Goal: Task Accomplishment & Management: Use online tool/utility

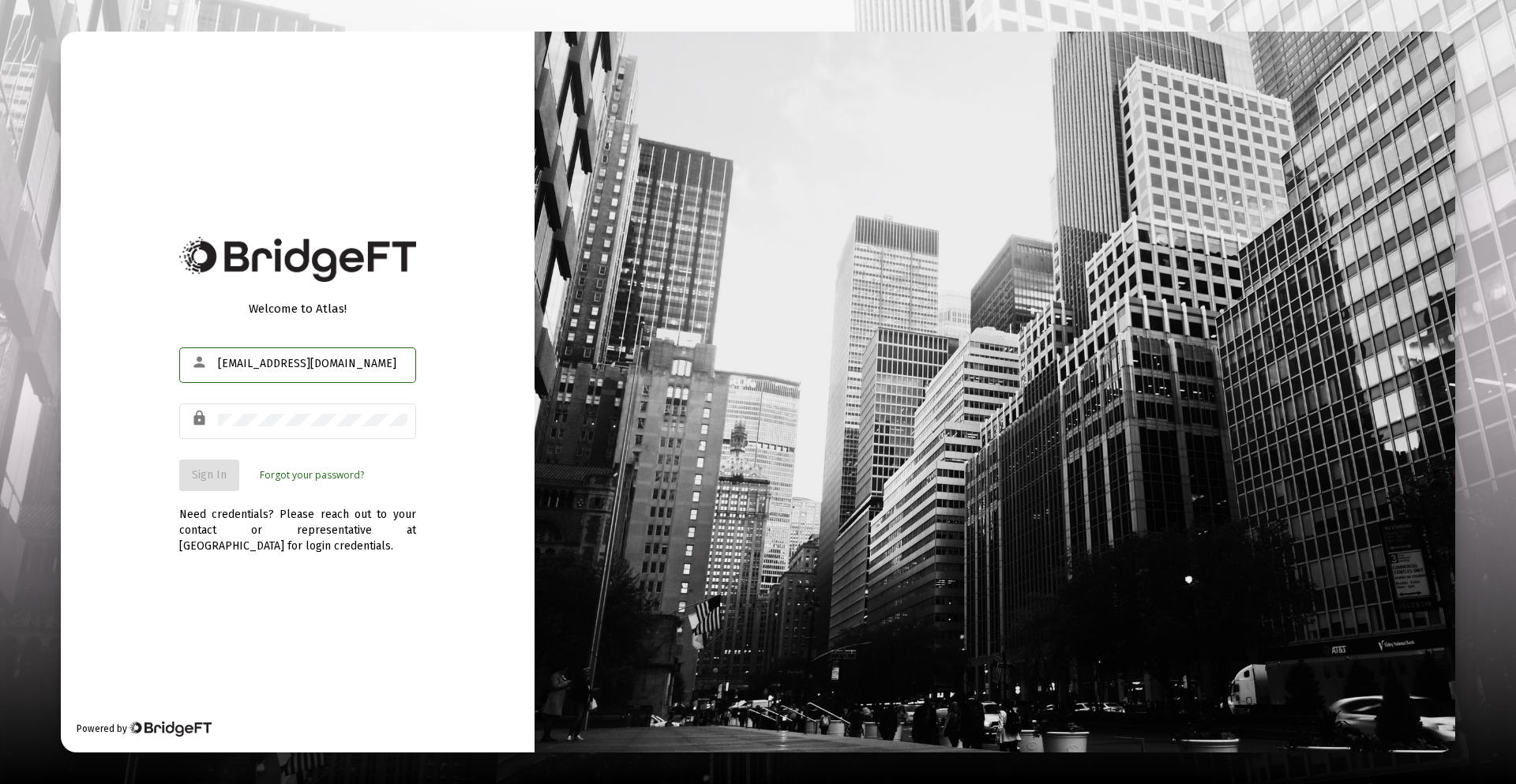
click at [248, 374] on div "[EMAIL_ADDRESS][DOMAIN_NAME]" at bounding box center [313, 364] width 190 height 38
click at [246, 370] on div "[EMAIL_ADDRESS][DOMAIN_NAME]" at bounding box center [313, 364] width 190 height 38
click at [246, 368] on input "[EMAIL_ADDRESS][DOMAIN_NAME]" at bounding box center [313, 364] width 190 height 13
click at [246, 365] on input "[EMAIL_ADDRESS][DOMAIN_NAME]" at bounding box center [313, 364] width 190 height 13
drag, startPoint x: 249, startPoint y: 363, endPoint x: 202, endPoint y: 372, distance: 47.9
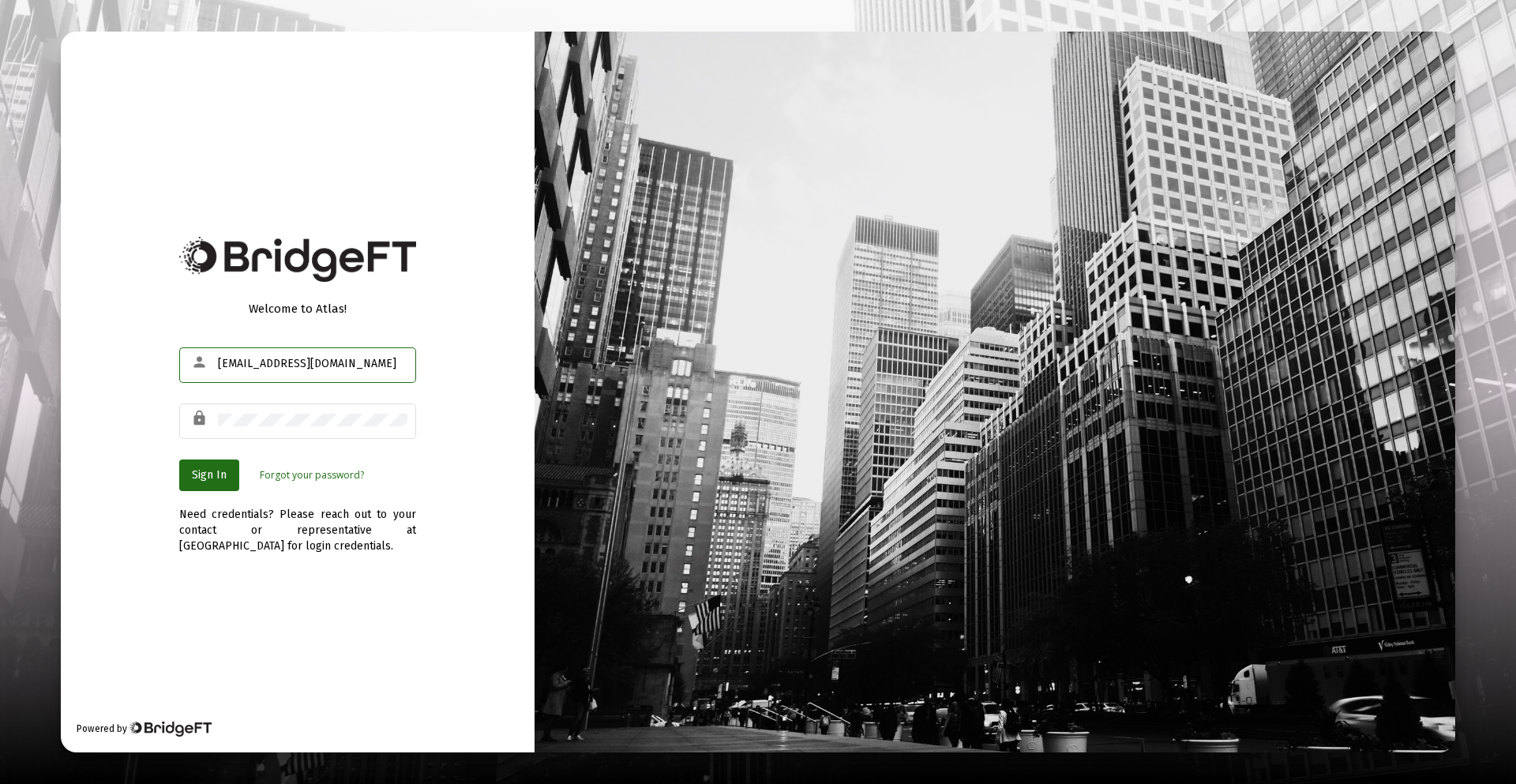
click at [202, 372] on div "person [EMAIL_ADDRESS][DOMAIN_NAME]" at bounding box center [297, 364] width 237 height 38
click at [227, 358] on input "[EMAIL_ADDRESS][DOMAIN_NAME]" at bounding box center [313, 364] width 190 height 13
drag, startPoint x: 252, startPoint y: 361, endPoint x: 194, endPoint y: 363, distance: 58.0
click at [194, 363] on div "person [EMAIL_ADDRESS][DOMAIN_NAME]" at bounding box center [297, 364] width 237 height 38
type input "[PERSON_NAME][EMAIL_ADDRESS][DOMAIN_NAME]"
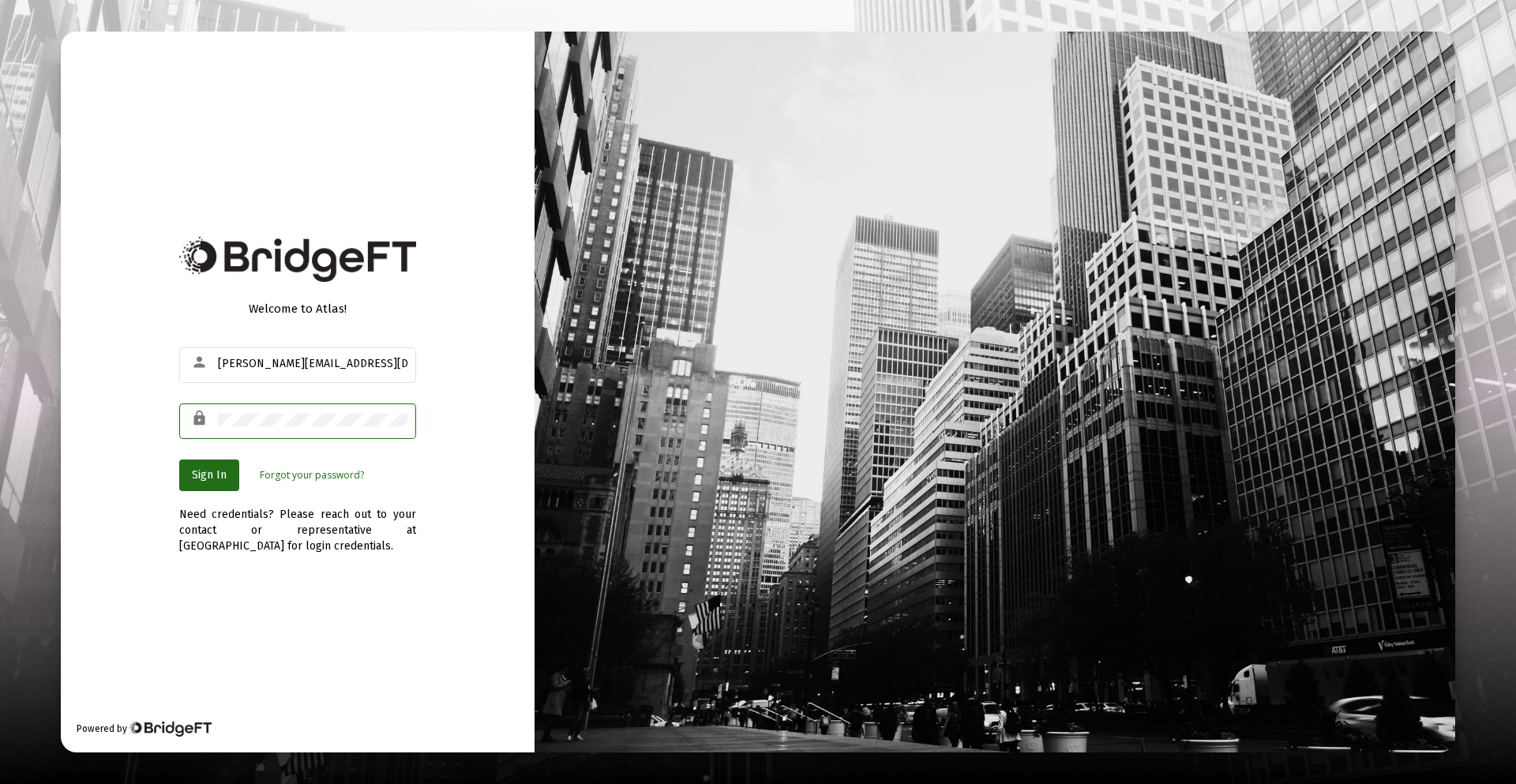
click at [304, 648] on div "Welcome to Atlas! person [PERSON_NAME][EMAIL_ADDRESS][DOMAIN_NAME] lock Sign In…" at bounding box center [297, 392] width 473 height 722
click at [126, 528] on div "Welcome to Atlas! person [PERSON_NAME][EMAIL_ADDRESS][DOMAIN_NAME] lock Sign In…" at bounding box center [297, 392] width 473 height 722
click at [212, 465] on button "Sign In" at bounding box center [209, 475] width 60 height 31
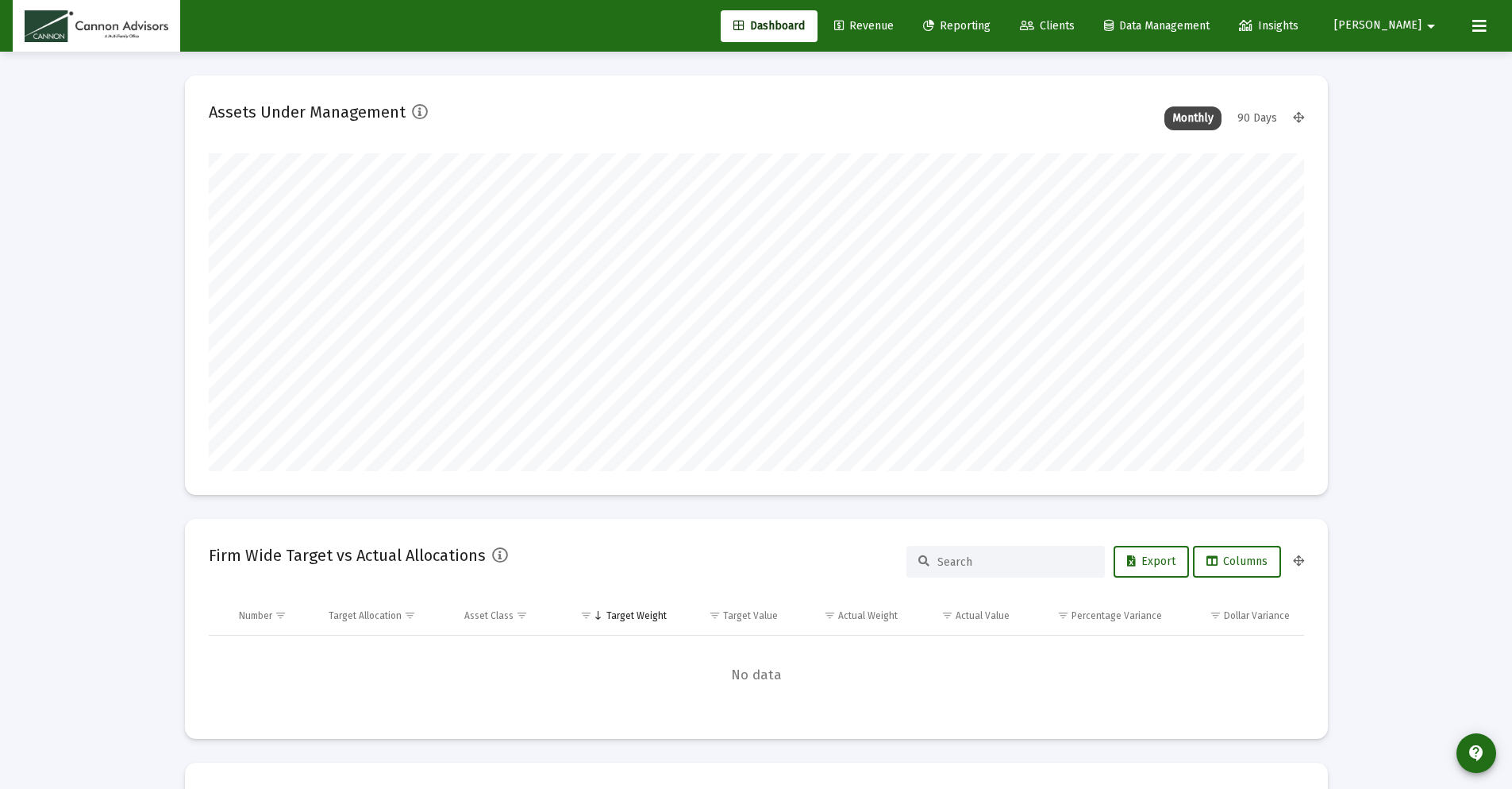
scroll to position [318, 1096]
type input "[DATE]"
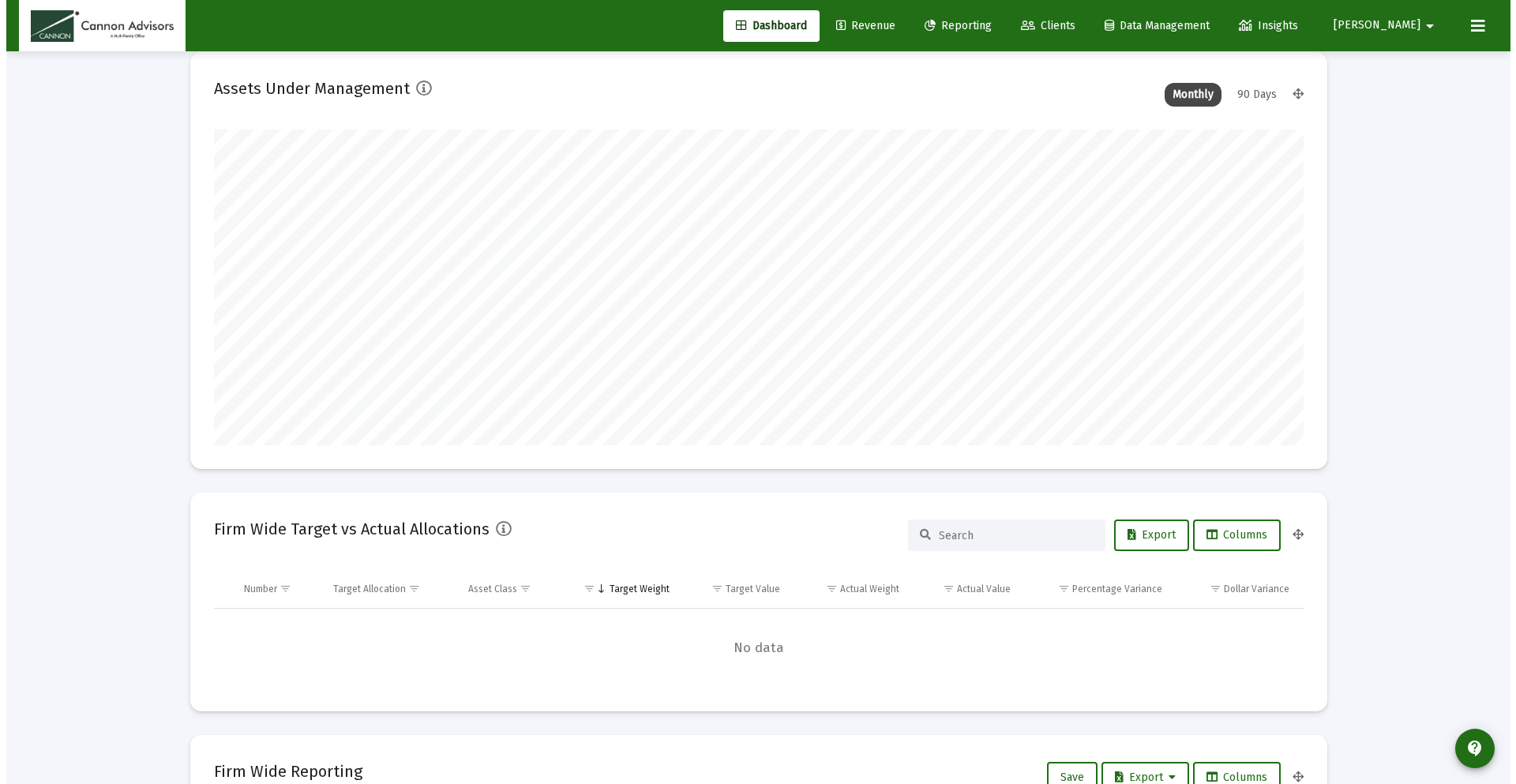
scroll to position [0, 0]
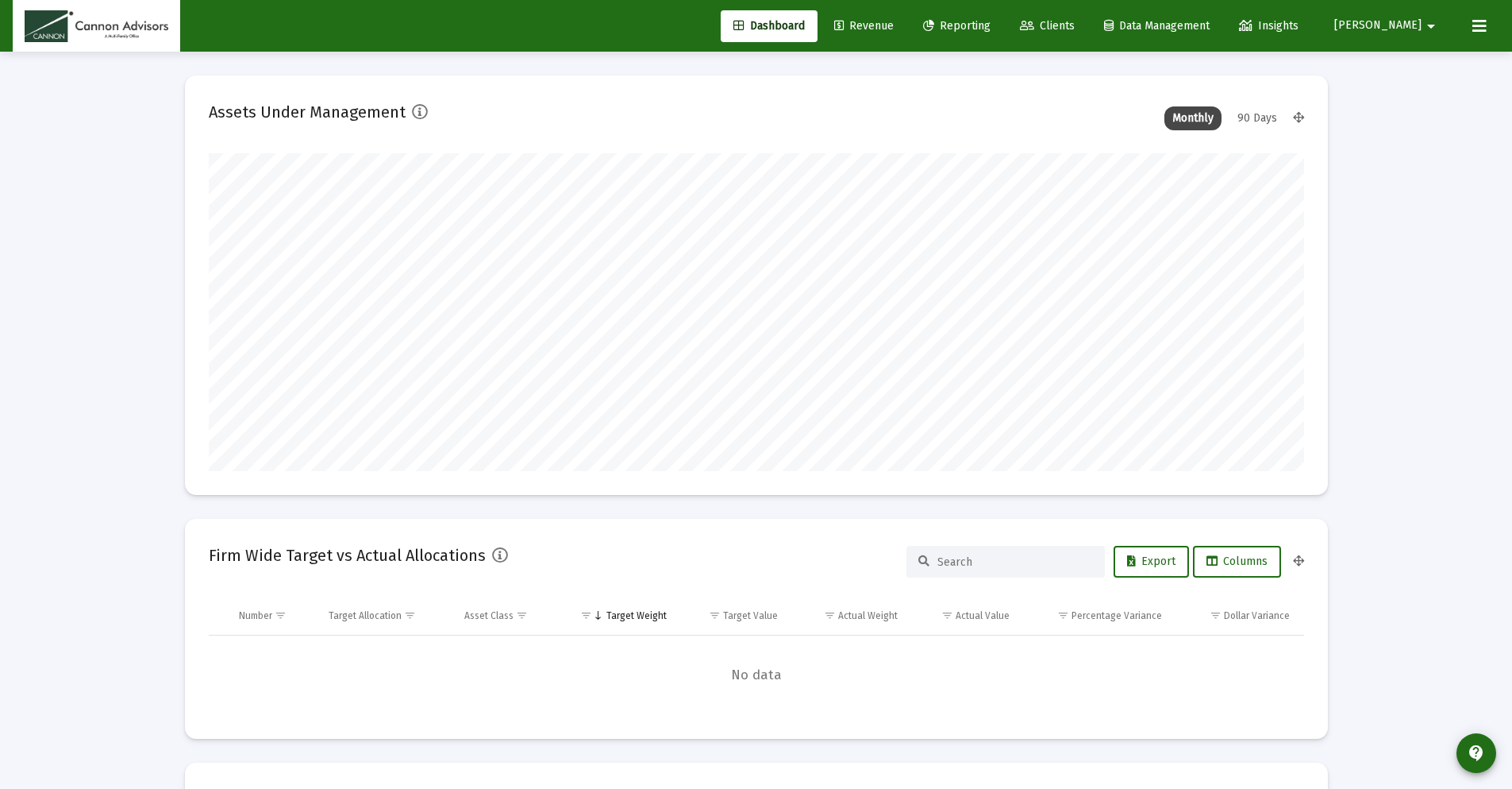
click at [990, 24] on span "Reporting" at bounding box center [957, 26] width 68 height 14
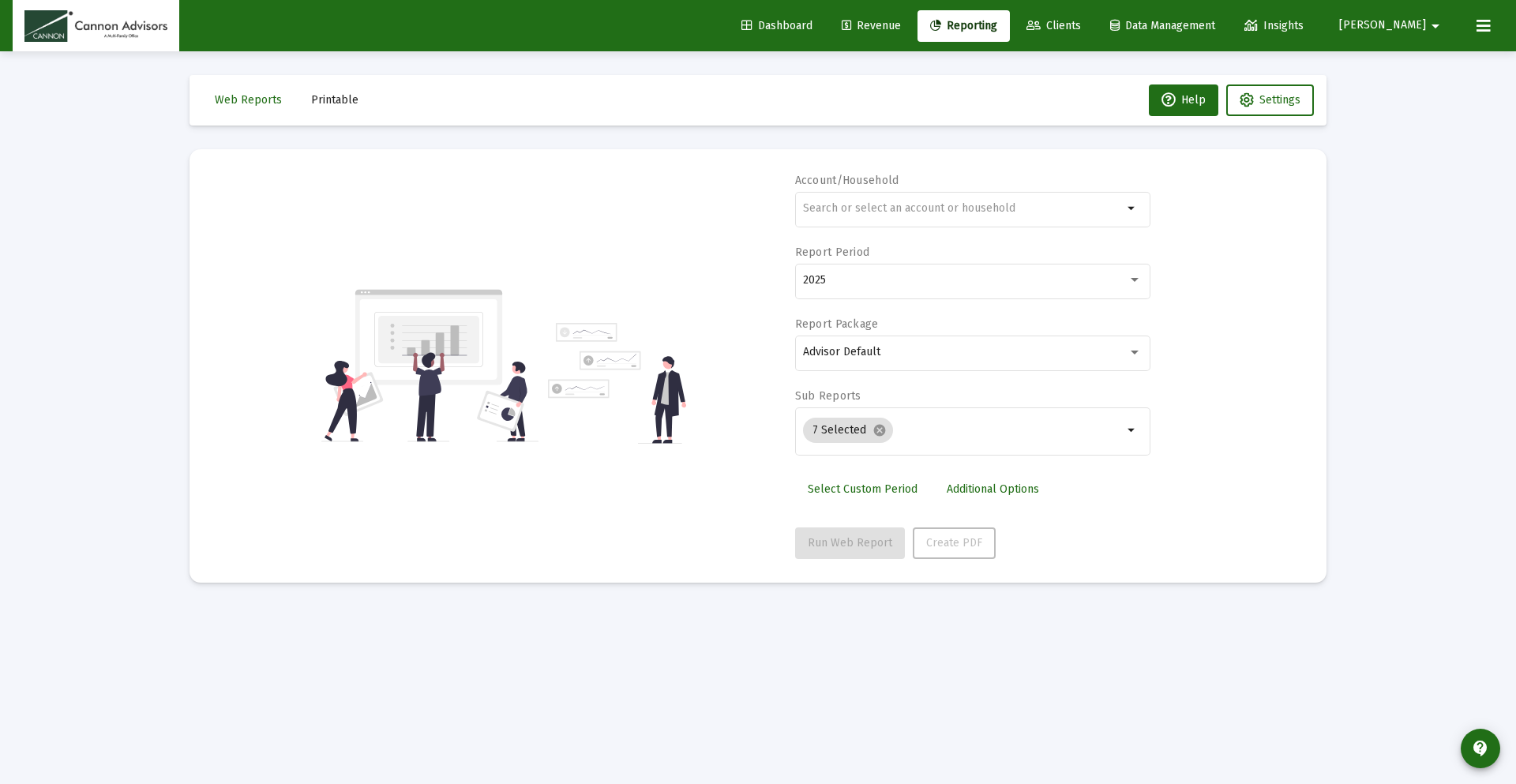
click at [1081, 22] on span "Clients" at bounding box center [1054, 26] width 54 height 14
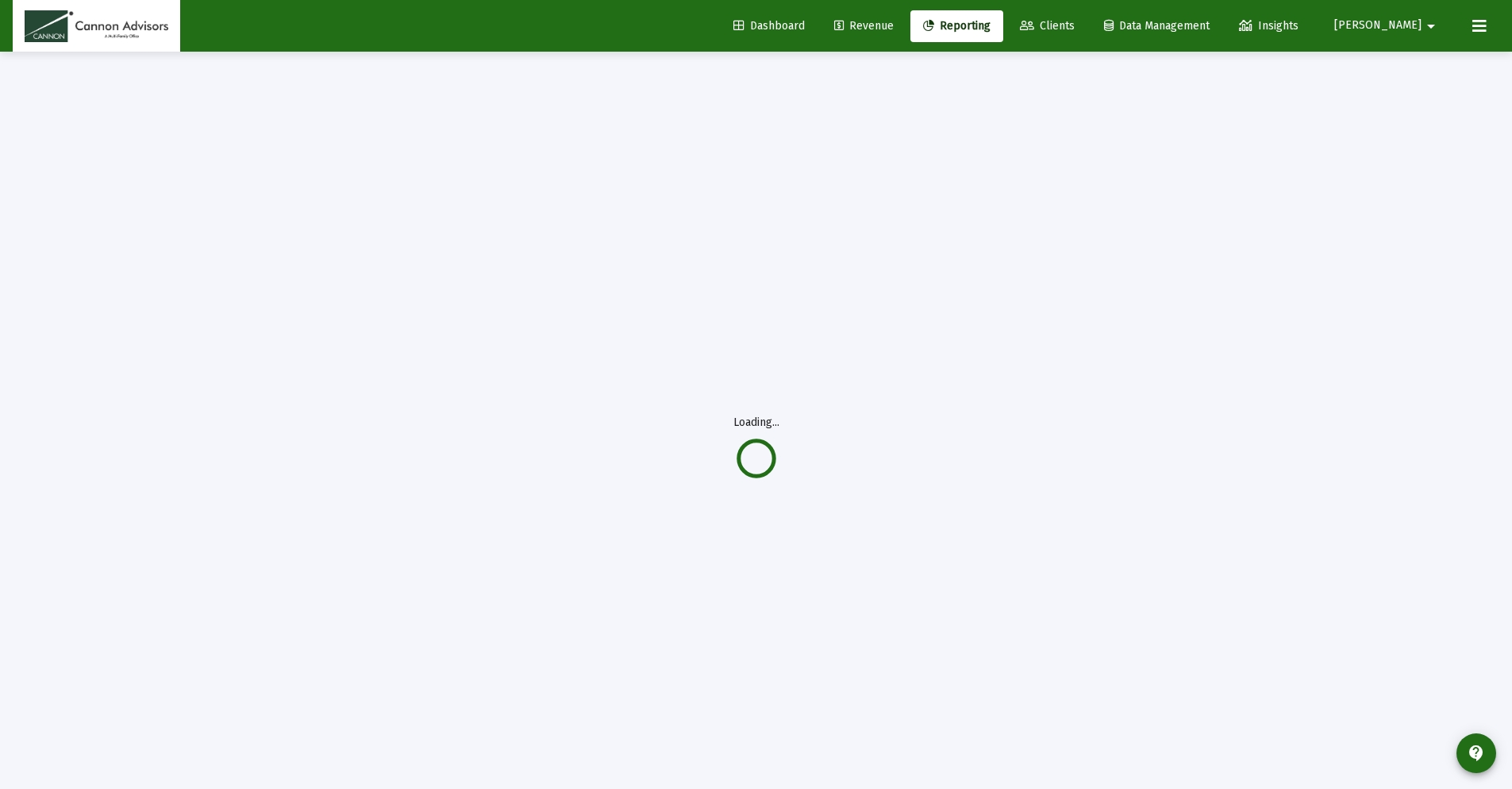
click at [990, 27] on span "Reporting" at bounding box center [957, 26] width 68 height 14
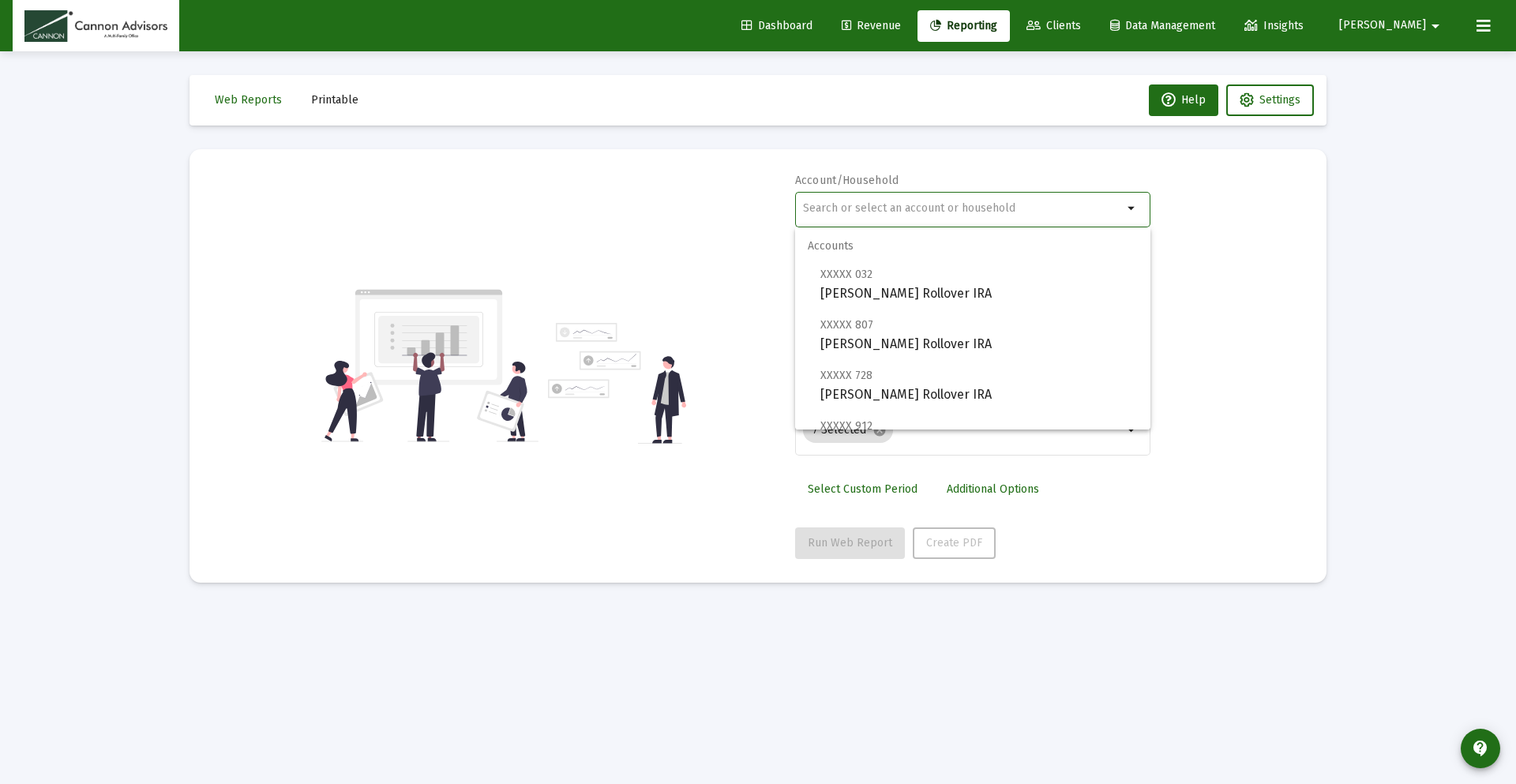
click at [923, 203] on input "text" at bounding box center [963, 209] width 320 height 13
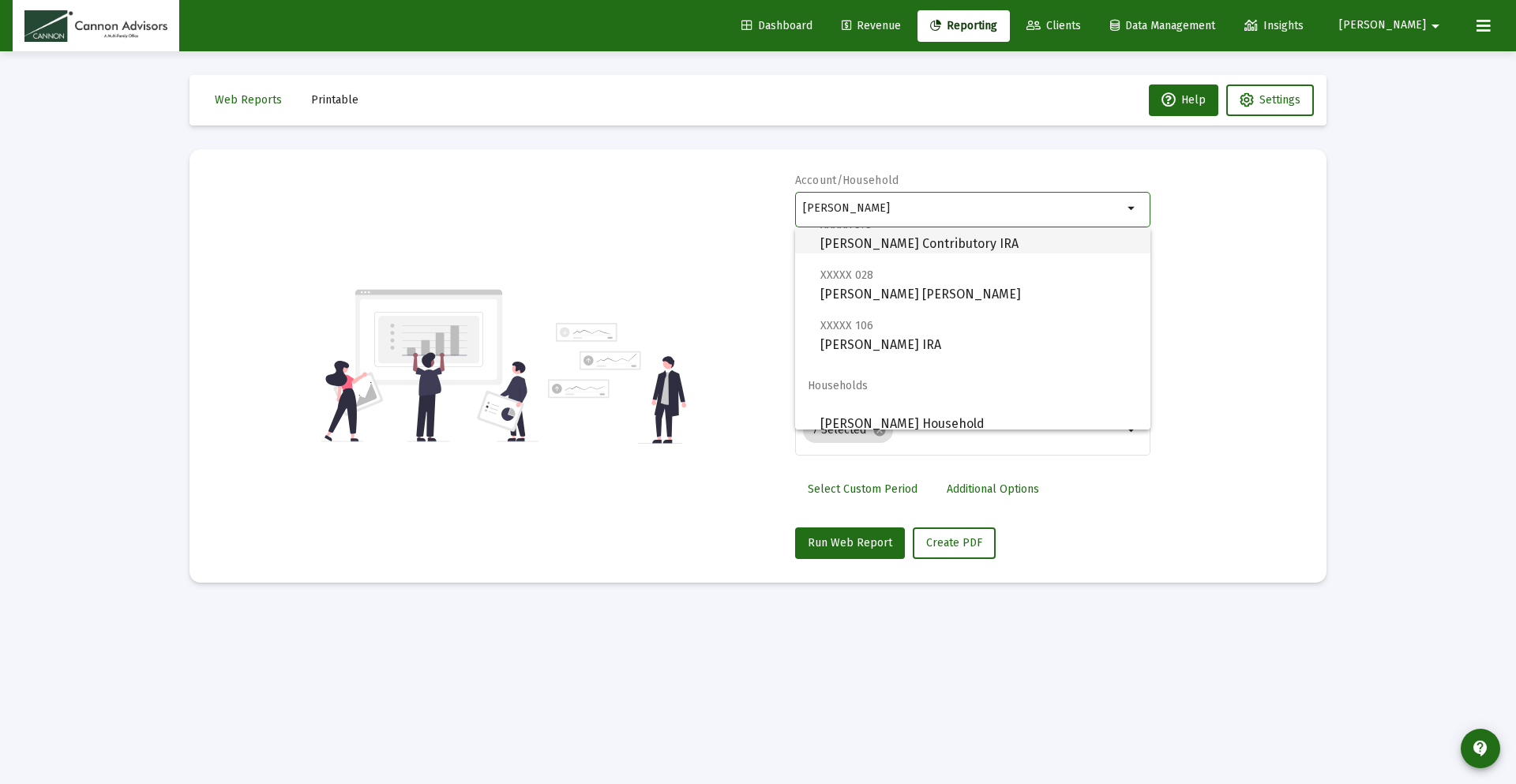
scroll to position [63, 0]
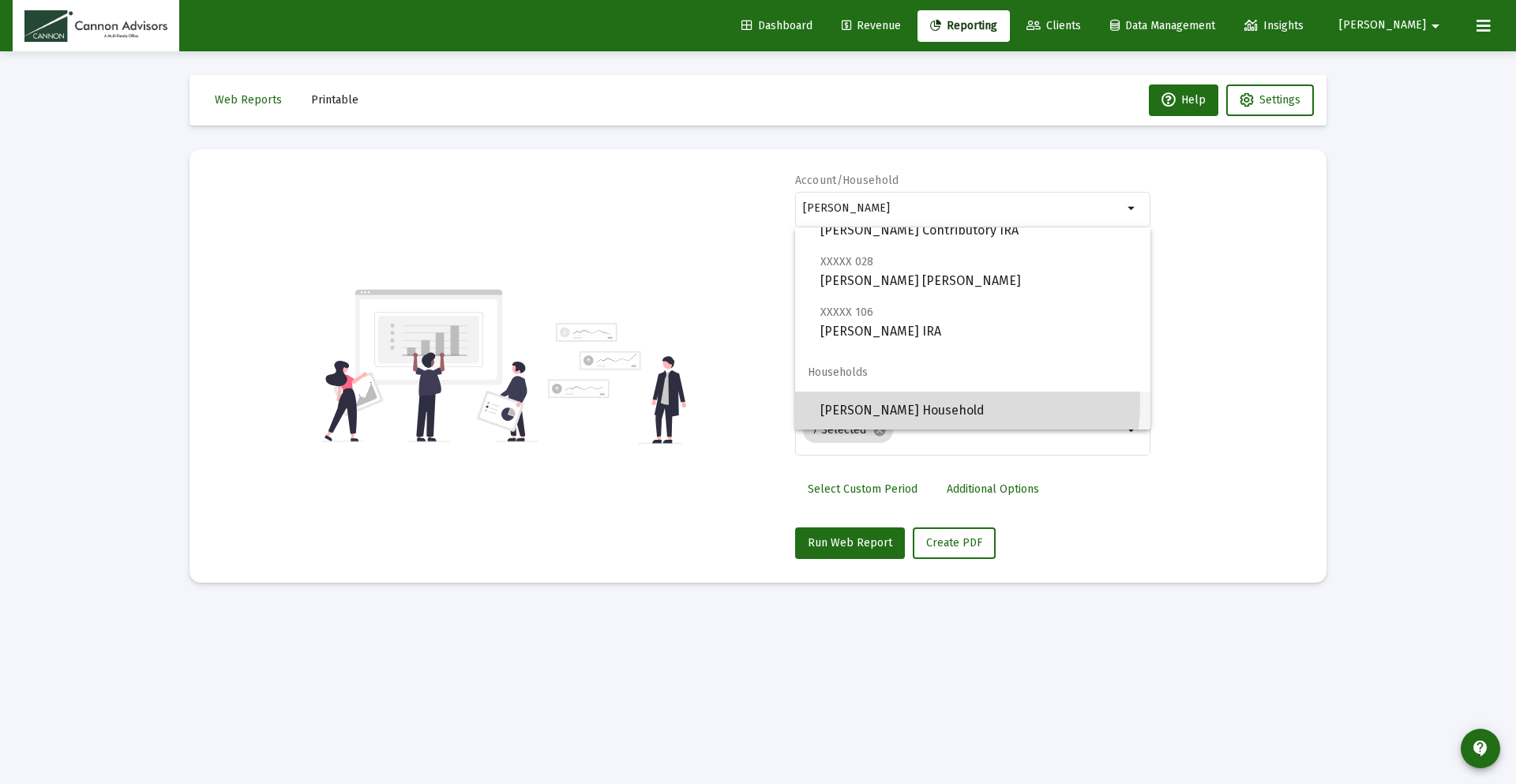
click at [937, 403] on span "[PERSON_NAME] Household" at bounding box center [979, 410] width 317 height 38
type input "[PERSON_NAME] Household"
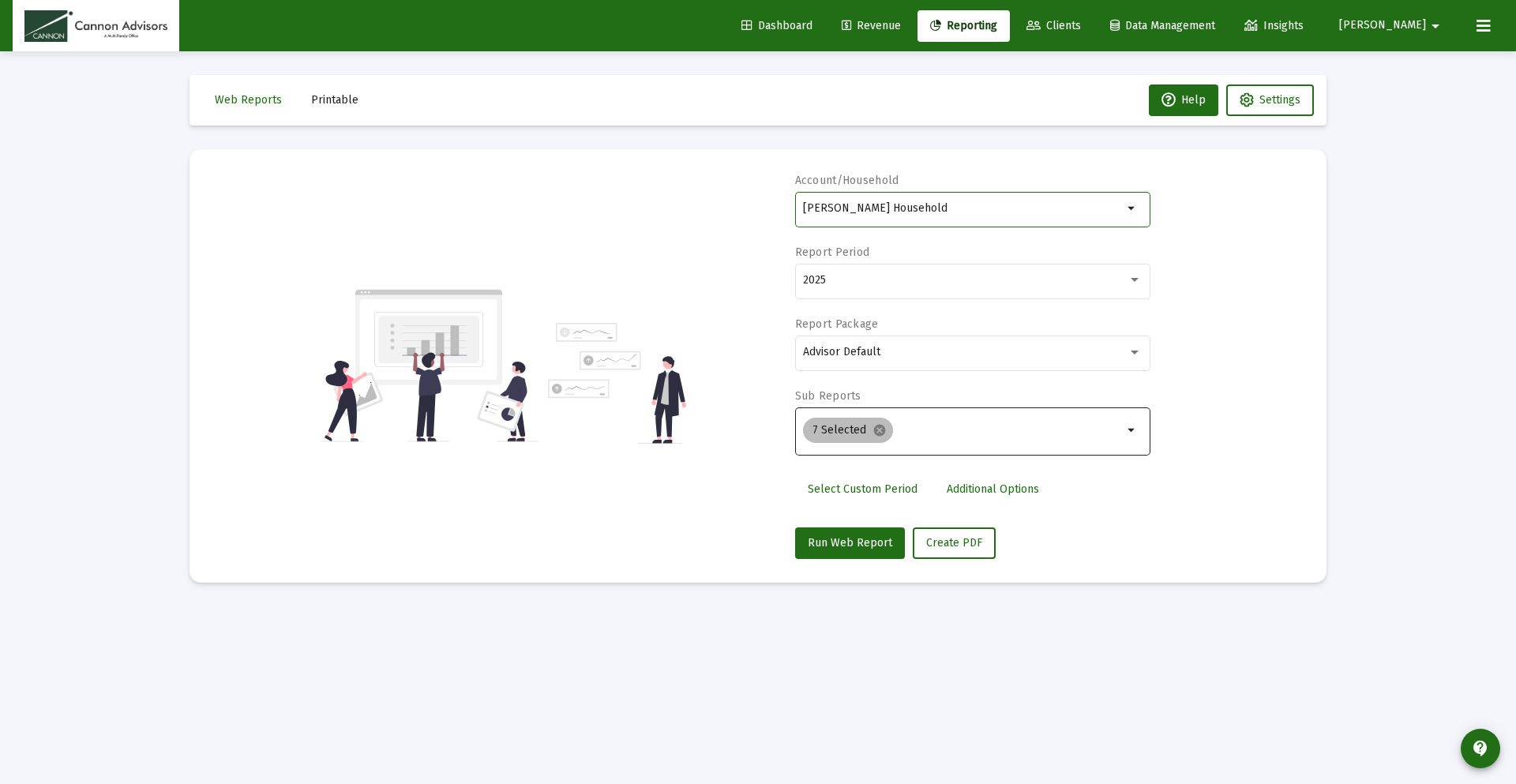
click at [983, 439] on div "7 Selected cancel" at bounding box center [963, 429] width 326 height 31
click at [1130, 435] on mat-icon "arrow_drop_down" at bounding box center [1132, 430] width 19 height 19
click at [1131, 430] on mat-icon "arrow_drop_down" at bounding box center [1132, 430] width 19 height 19
click at [848, 433] on mat-chip "7 Selected cancel" at bounding box center [848, 430] width 90 height 26
click at [846, 432] on mat-chip "7 Selected cancel" at bounding box center [848, 430] width 90 height 26
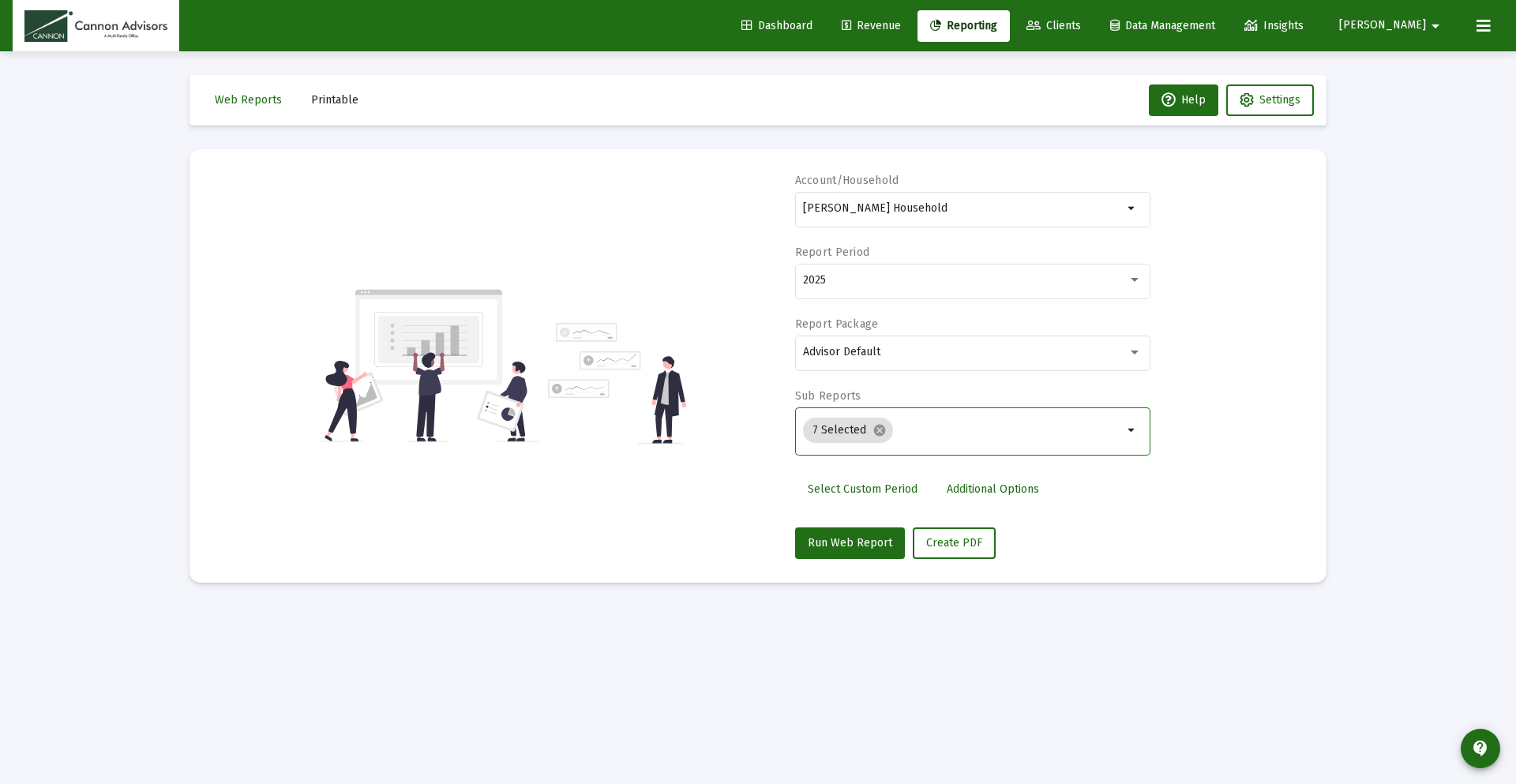
click at [864, 486] on span "Select Custom Period" at bounding box center [862, 488] width 110 height 14
click at [961, 281] on icon "Open calendar" at bounding box center [956, 280] width 17 height 17
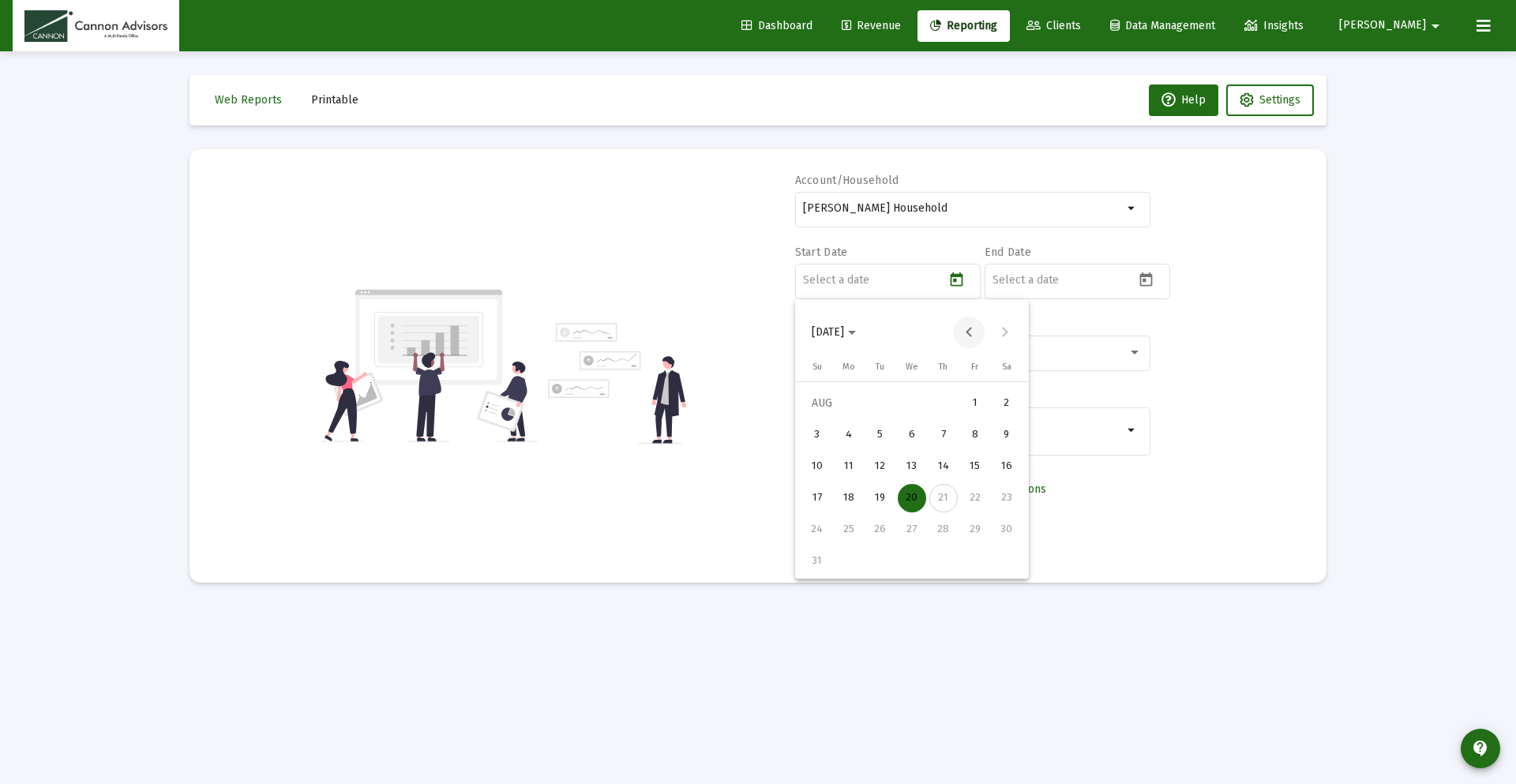
click at [964, 329] on button "Previous month" at bounding box center [968, 332] width 31 height 31
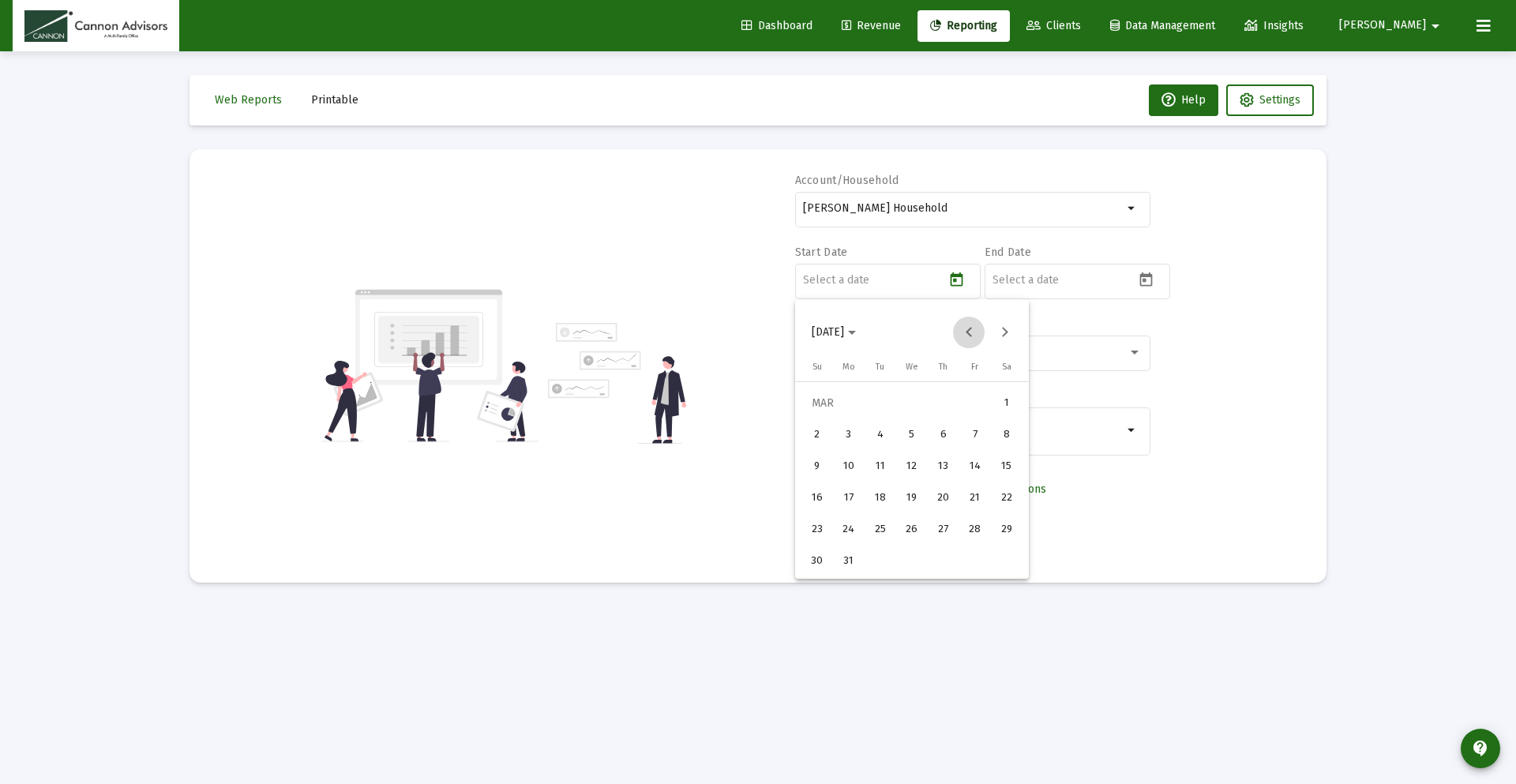
click at [964, 329] on button "Previous month" at bounding box center [968, 332] width 31 height 31
click at [914, 400] on div "1" at bounding box center [912, 404] width 29 height 29
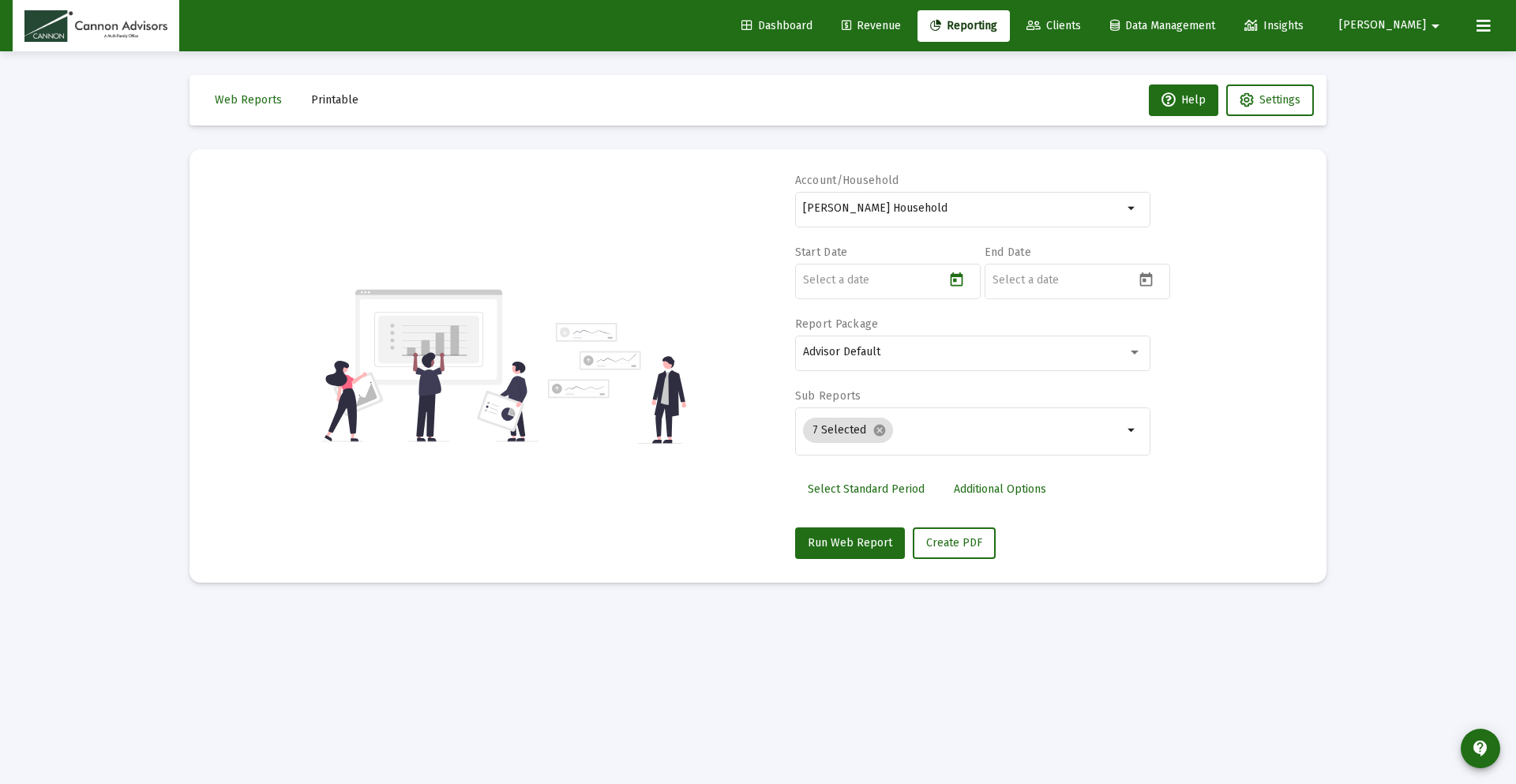
type input "[DATE]"
click at [1147, 277] on icon "Open calendar" at bounding box center [1146, 280] width 17 height 17
click at [1096, 494] on div "20" at bounding box center [1102, 498] width 29 height 29
type input "[DATE]"
click at [987, 434] on input "Selection" at bounding box center [1011, 430] width 223 height 13
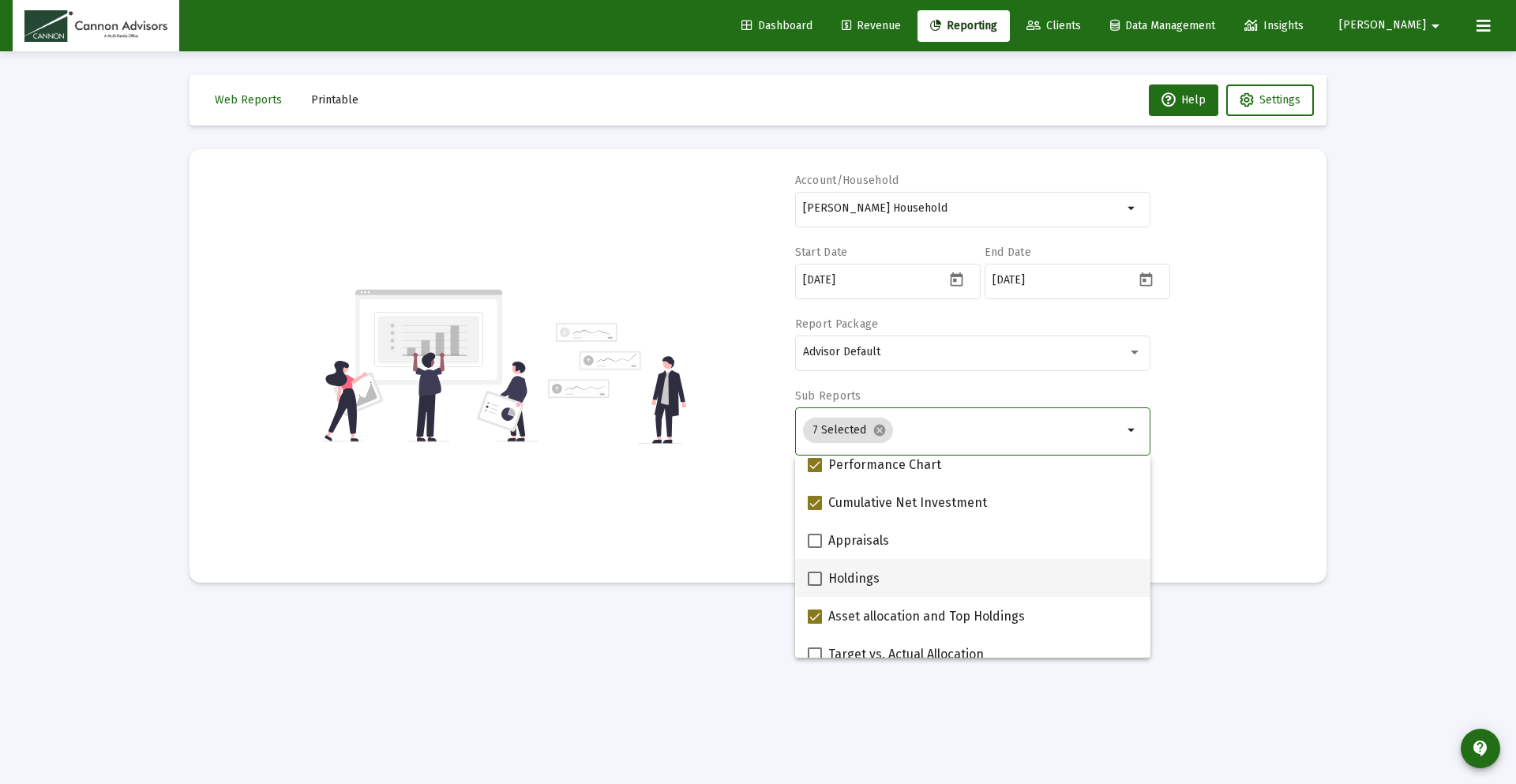
scroll to position [239, 0]
click at [815, 575] on span at bounding box center [815, 577] width 14 height 14
click at [815, 584] on input "Holdings" at bounding box center [814, 584] width 1 height 1
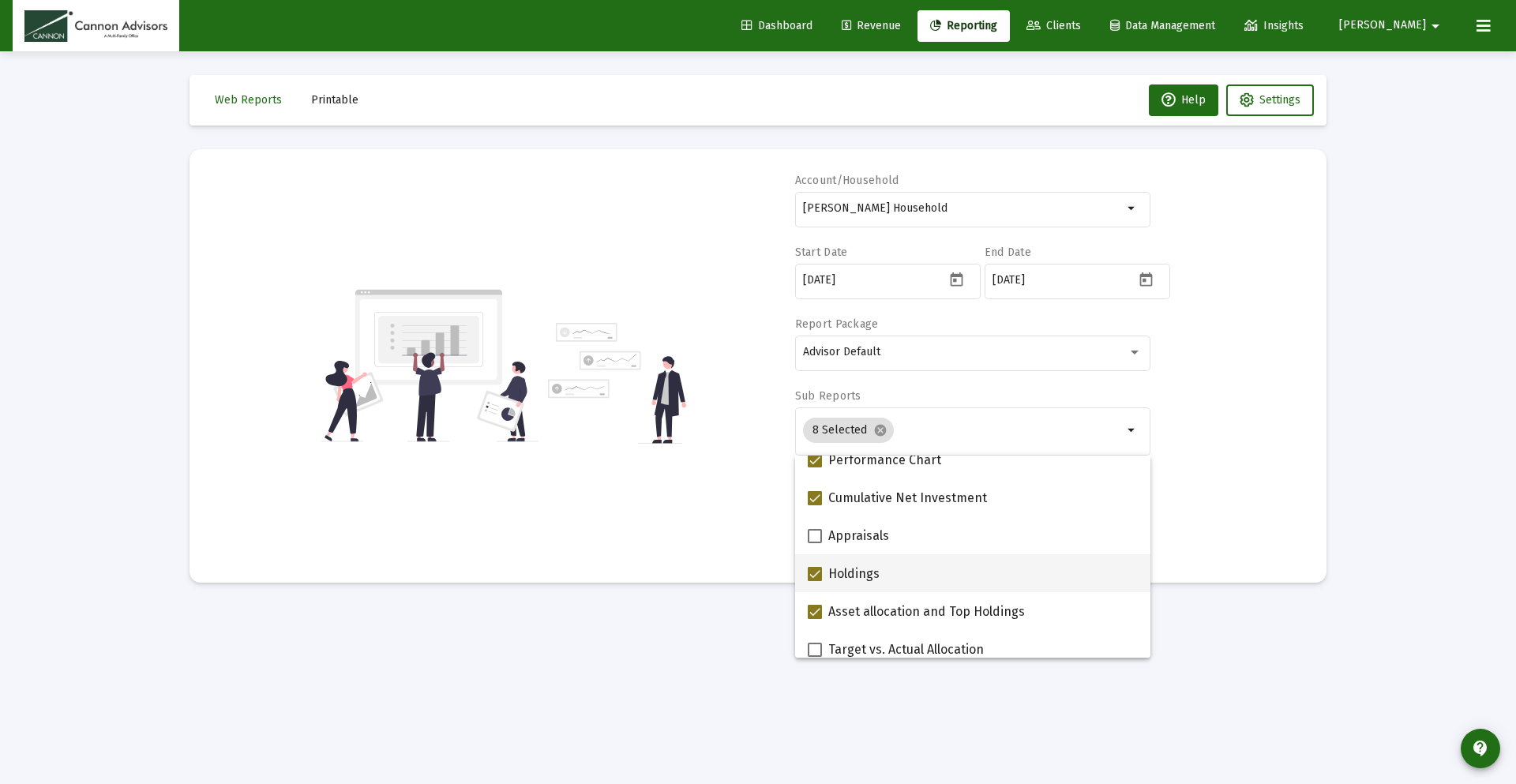
click at [820, 573] on span at bounding box center [815, 574] width 14 height 14
click at [815, 581] on input "Holdings" at bounding box center [814, 581] width 1 height 1
checkbox input "false"
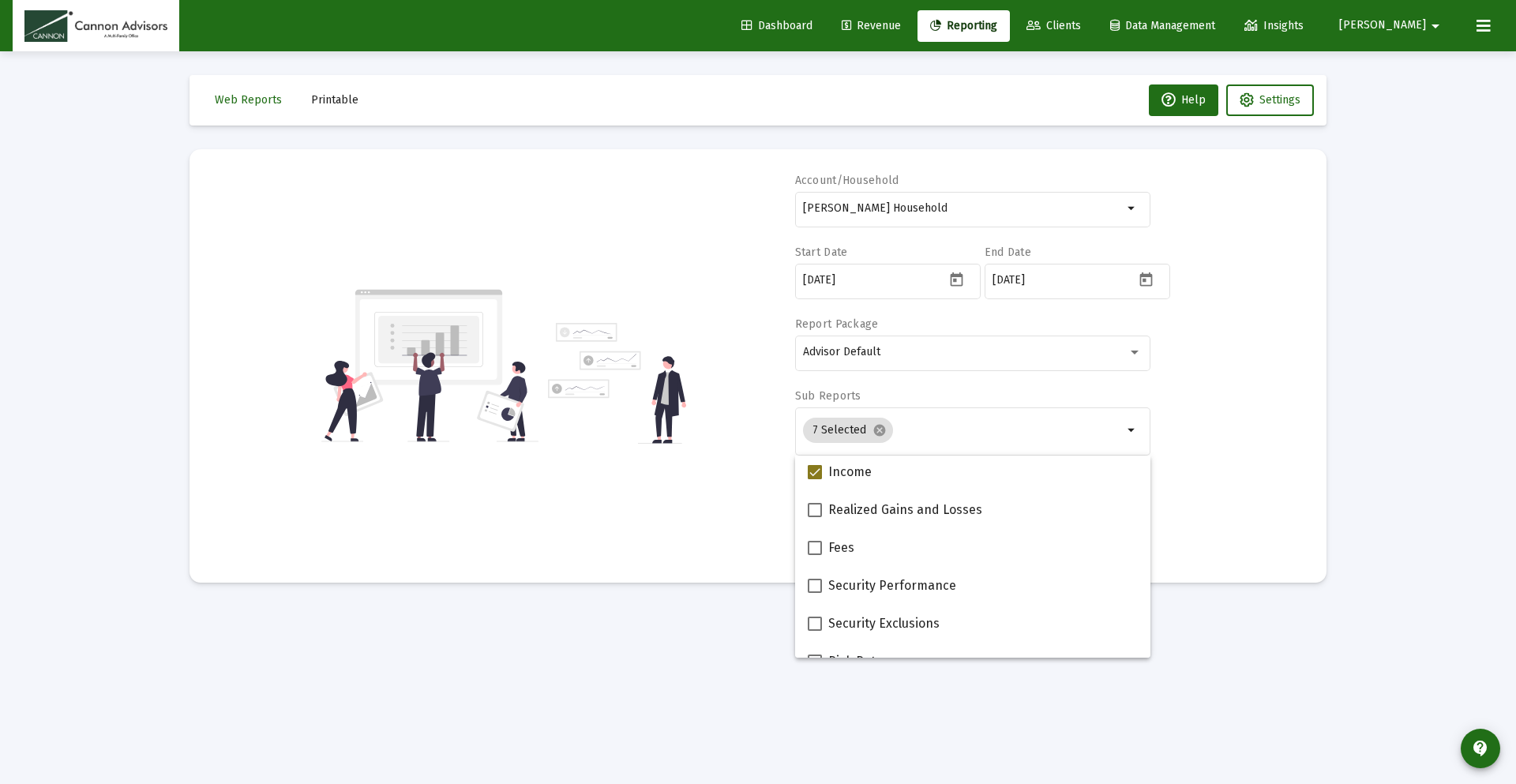
scroll to position [631, 0]
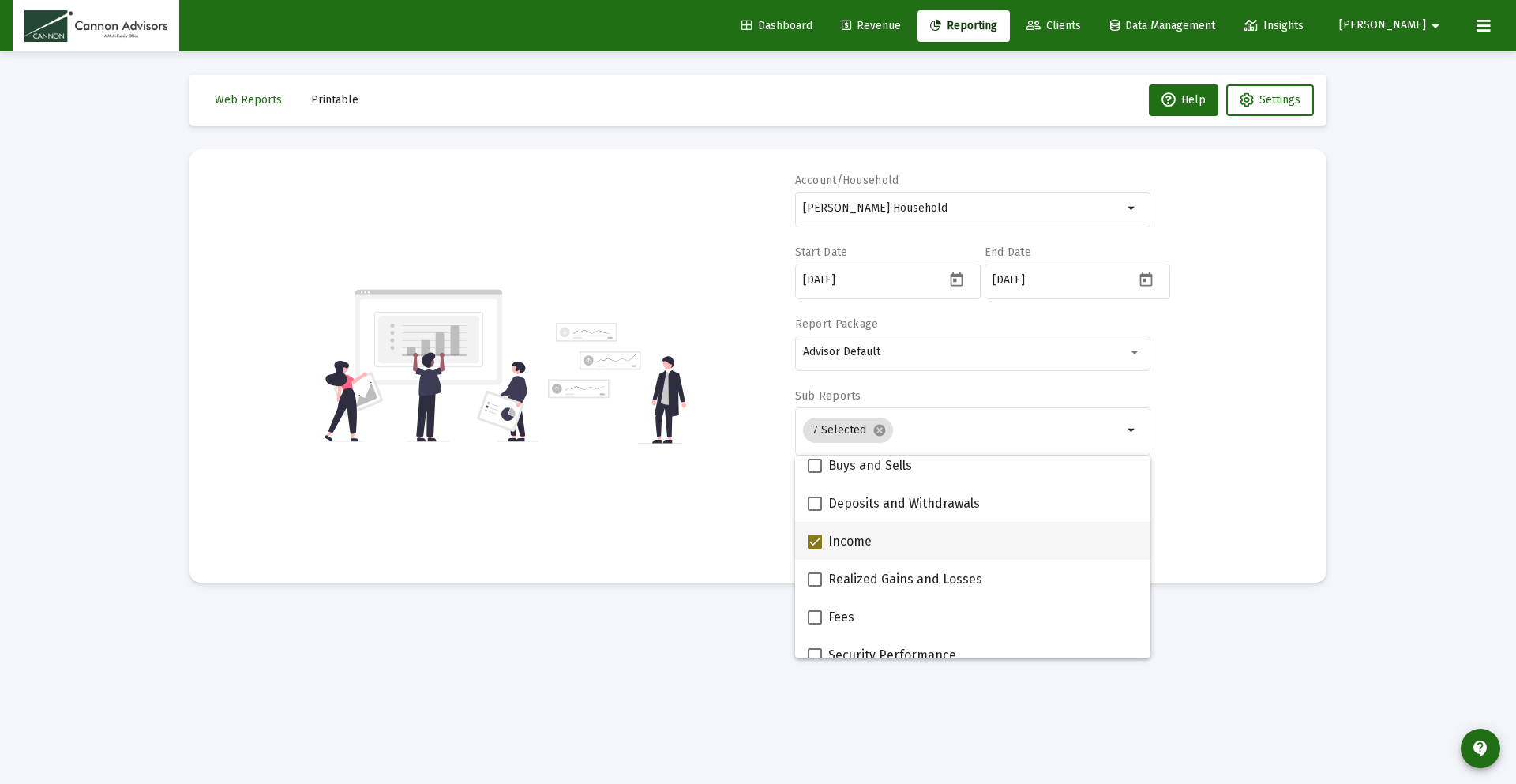
click at [810, 543] on span at bounding box center [815, 541] width 14 height 14
click at [814, 548] on input "Income" at bounding box center [814, 548] width 1 height 1
checkbox input "false"
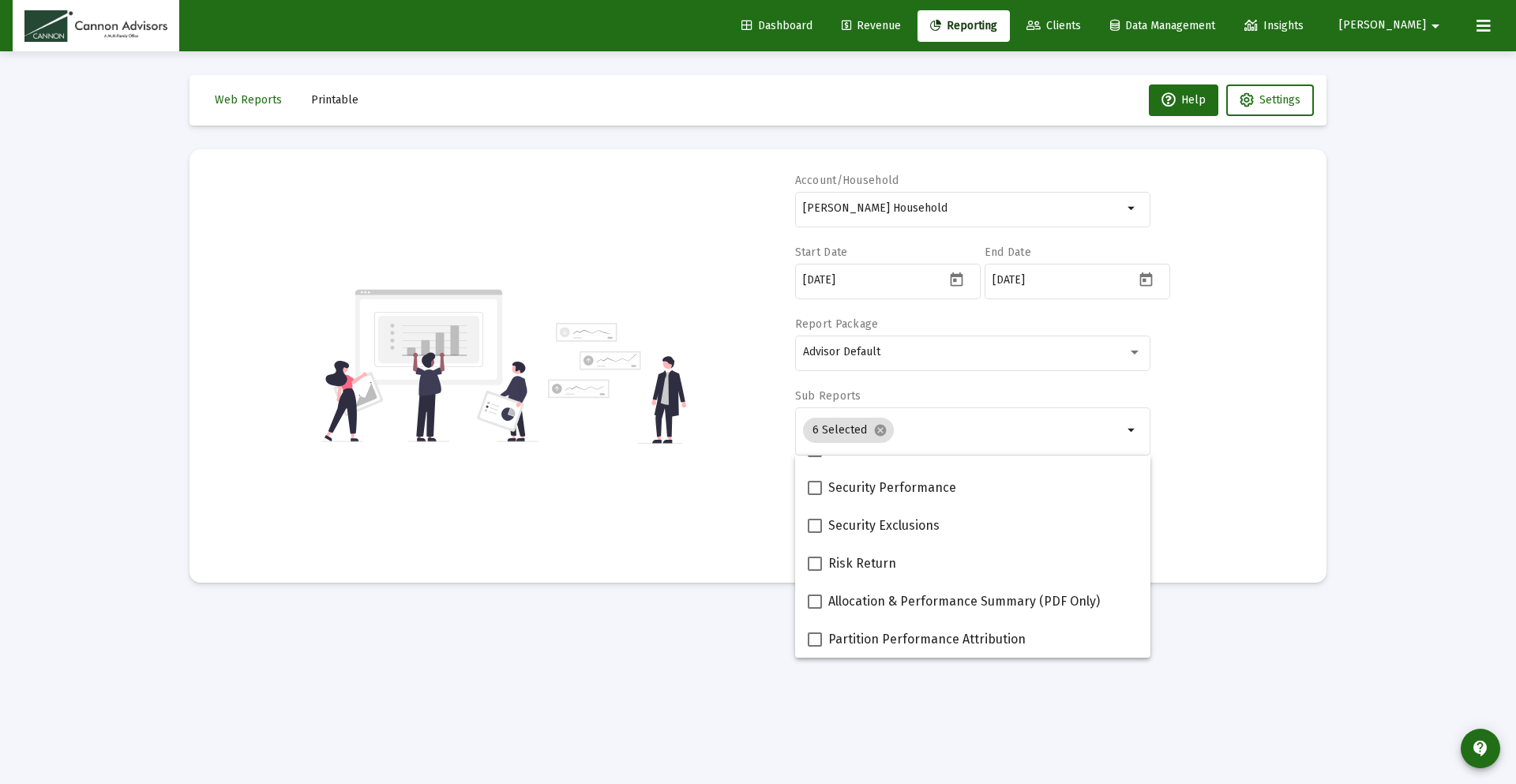
click at [1220, 533] on div "Account/Household [PERSON_NAME] Household arrow_drop_down Start Date [DATE] End…" at bounding box center [758, 365] width 1090 height 386
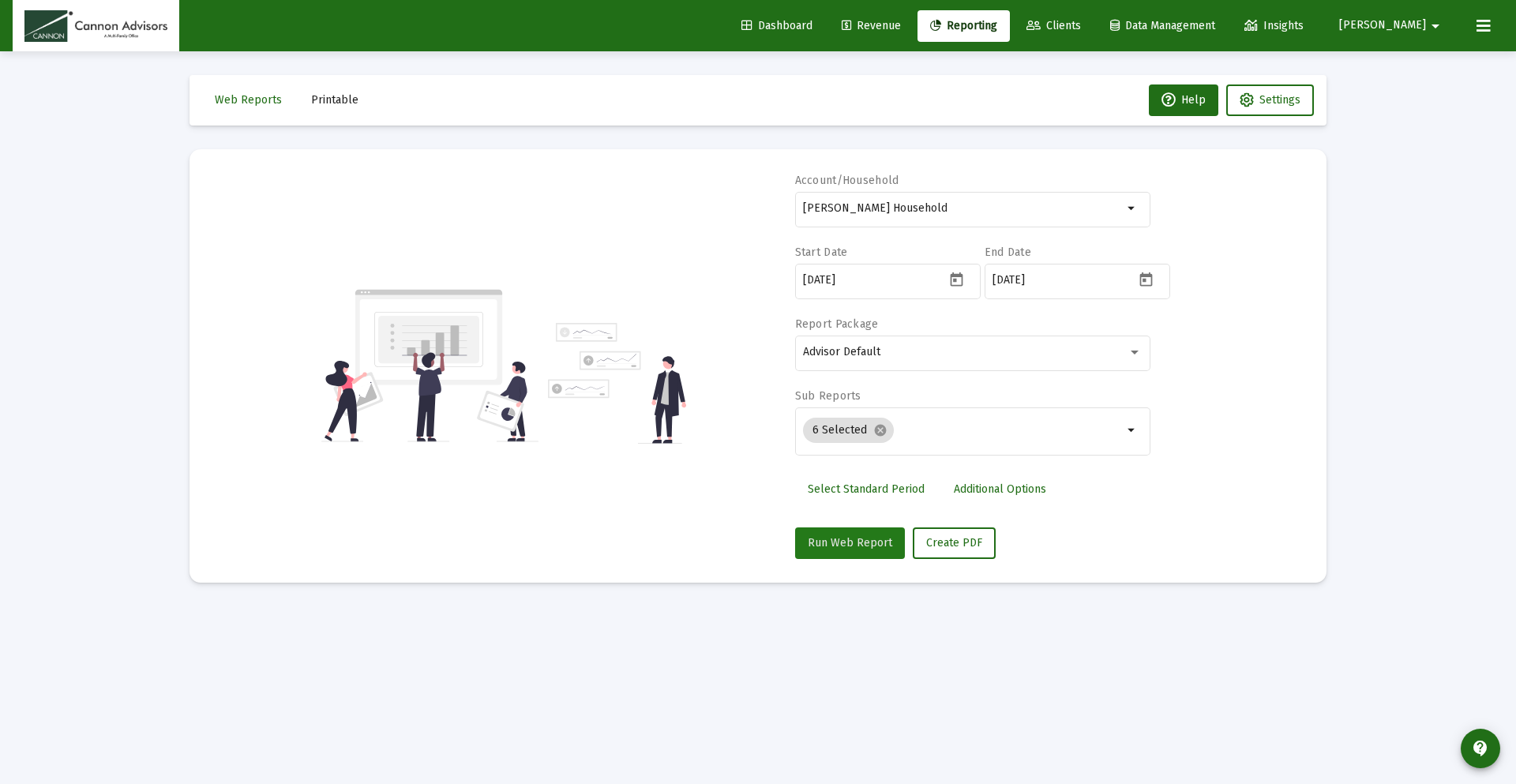
click at [867, 542] on span "Run Web Report" at bounding box center [850, 542] width 85 height 14
select select "View all"
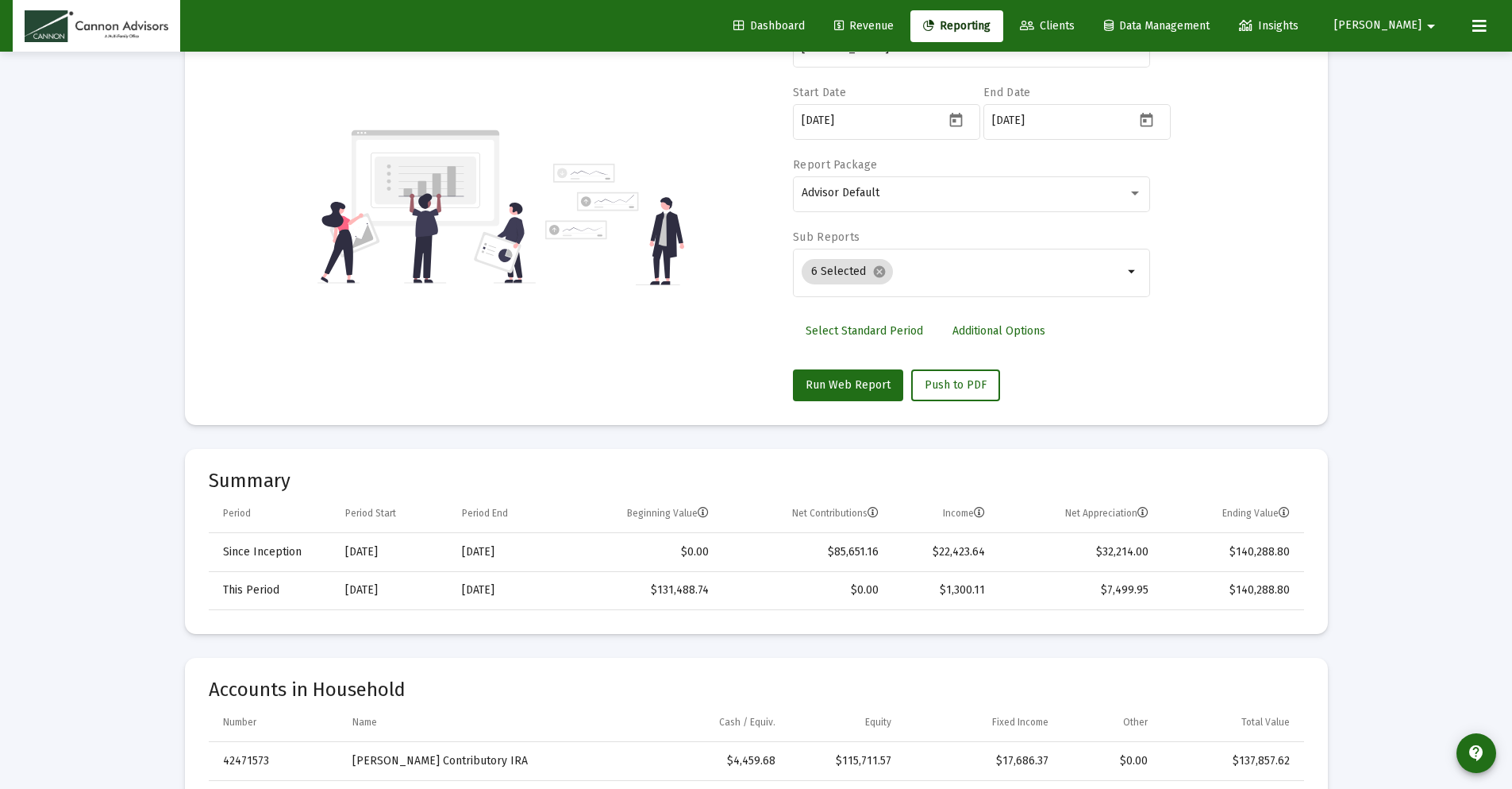
scroll to position [0, 0]
